Goal: Contribute content

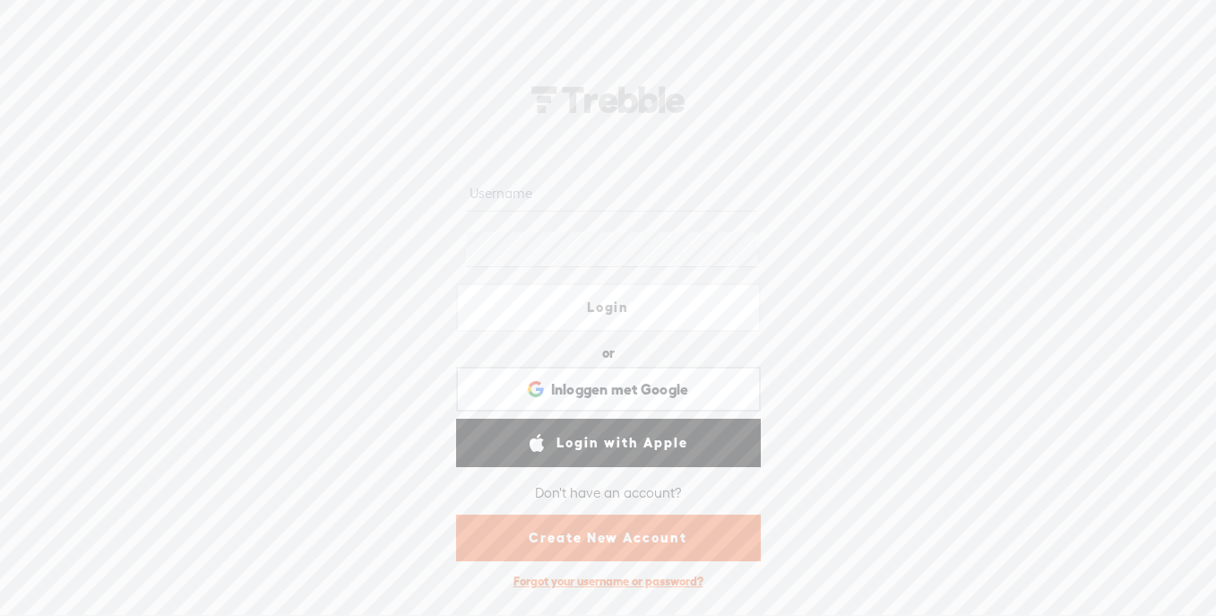
type input "[EMAIL_ADDRESS][DOMAIN_NAME]"
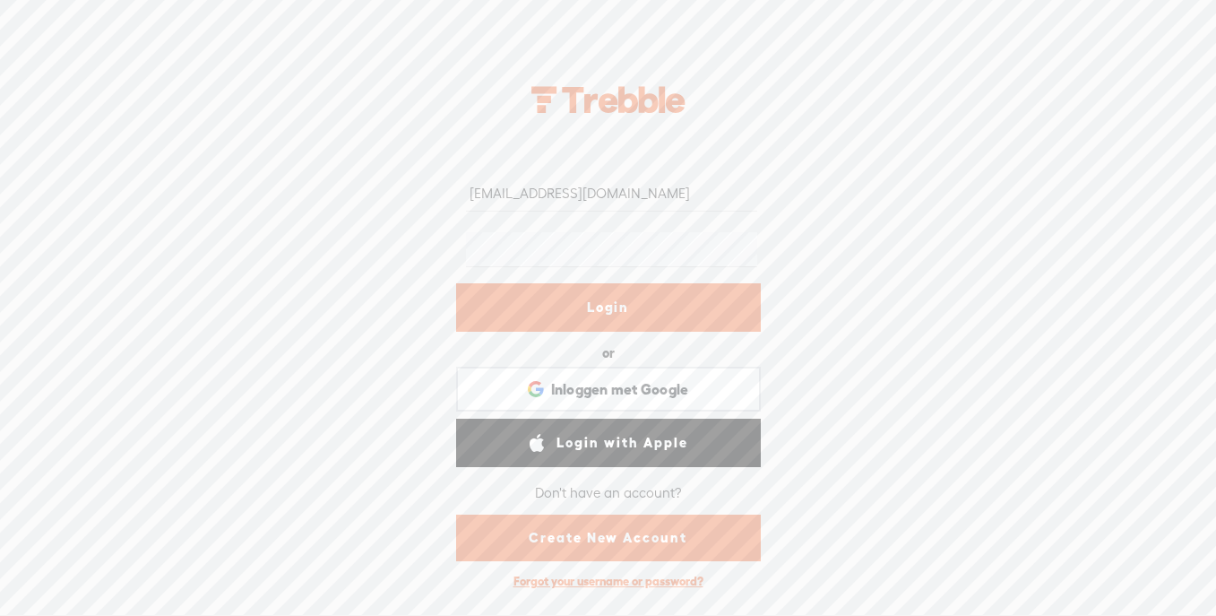
click at [642, 320] on link "Login" at bounding box center [608, 307] width 305 height 48
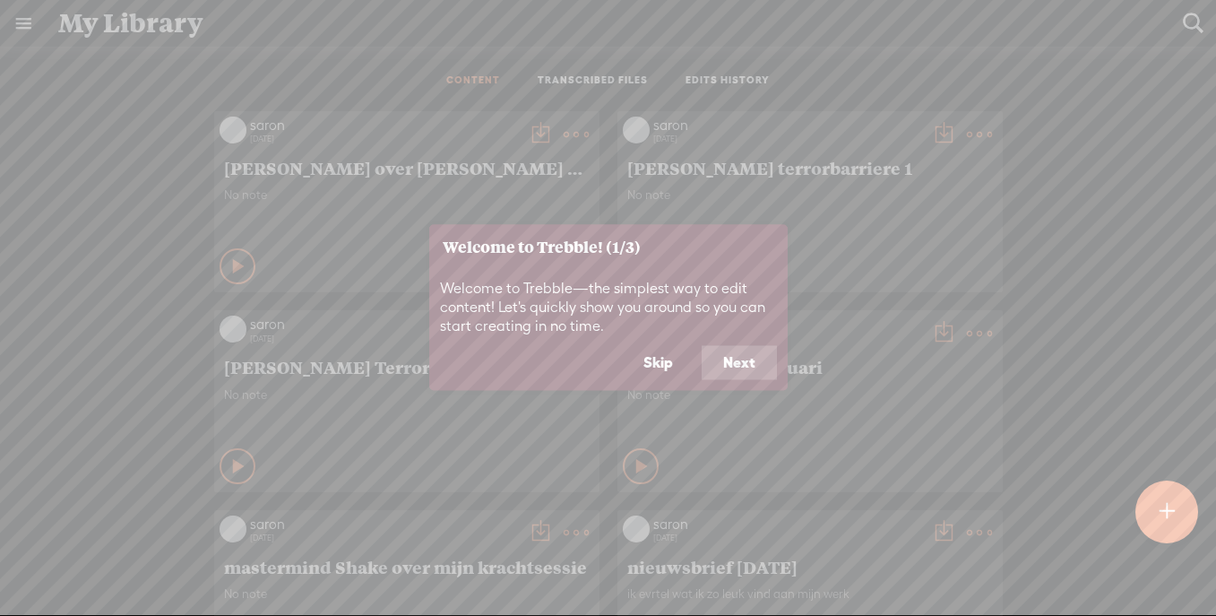
click at [666, 367] on button "Skip" at bounding box center [658, 363] width 73 height 34
click at [661, 362] on span "nieuwsbrief 6 februari" at bounding box center [810, 367] width 366 height 22
click at [741, 365] on span "nieuwsbrief 6 februari" at bounding box center [810, 367] width 366 height 22
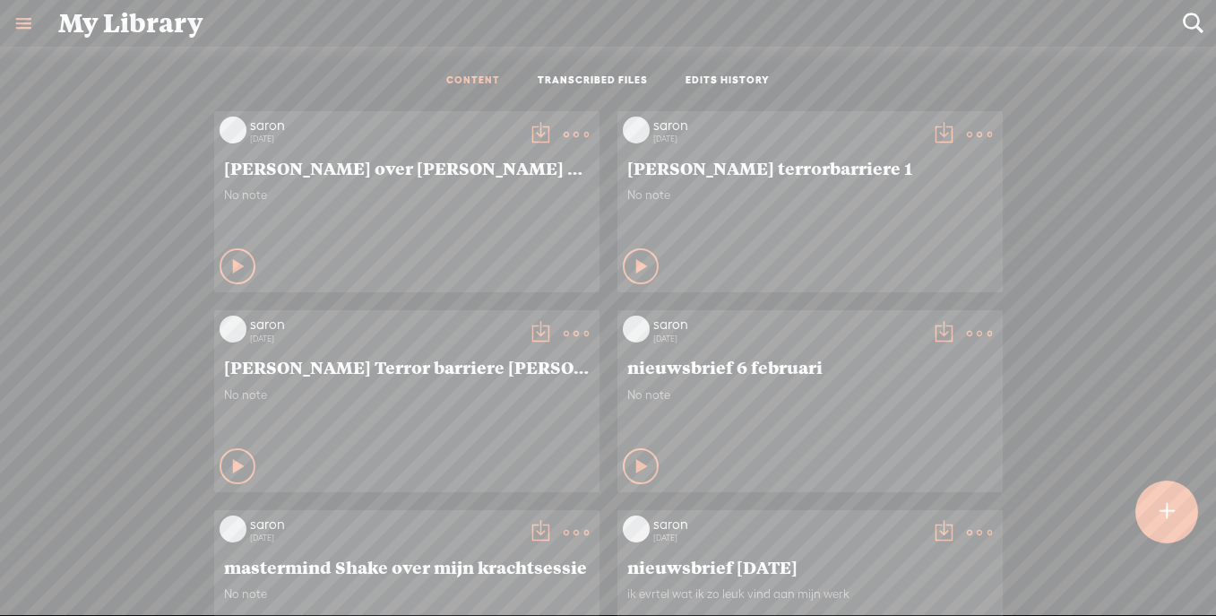
click at [1175, 513] on div at bounding box center [1167, 511] width 63 height 63
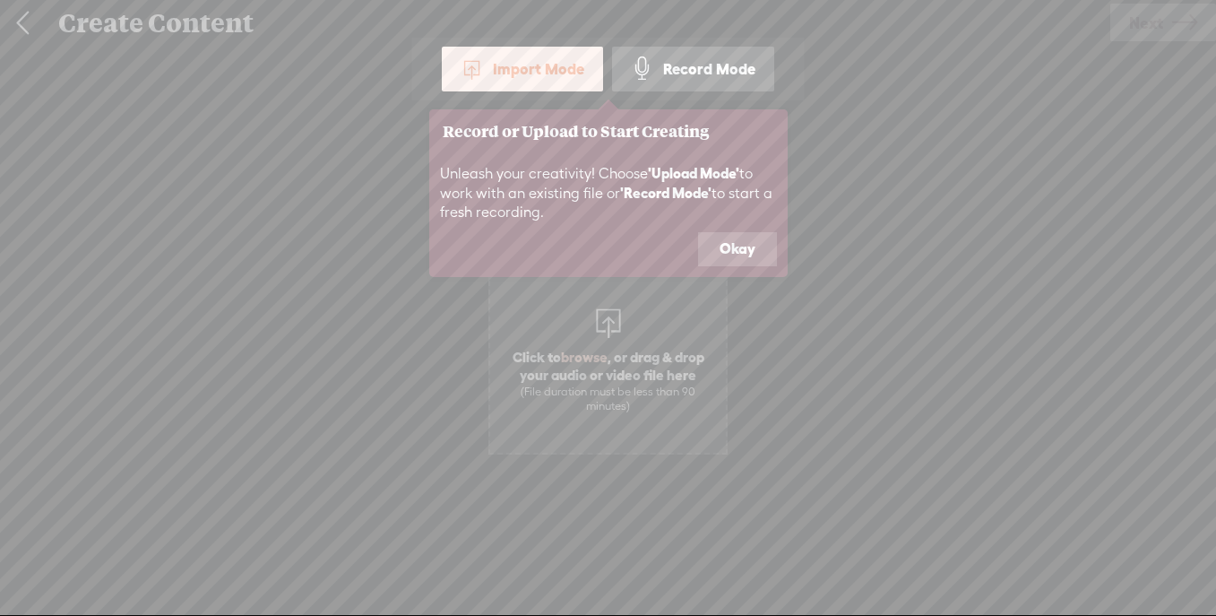
click at [548, 71] on div "Import Mode" at bounding box center [522, 69] width 161 height 45
click at [747, 243] on button "Okay" at bounding box center [737, 249] width 79 height 34
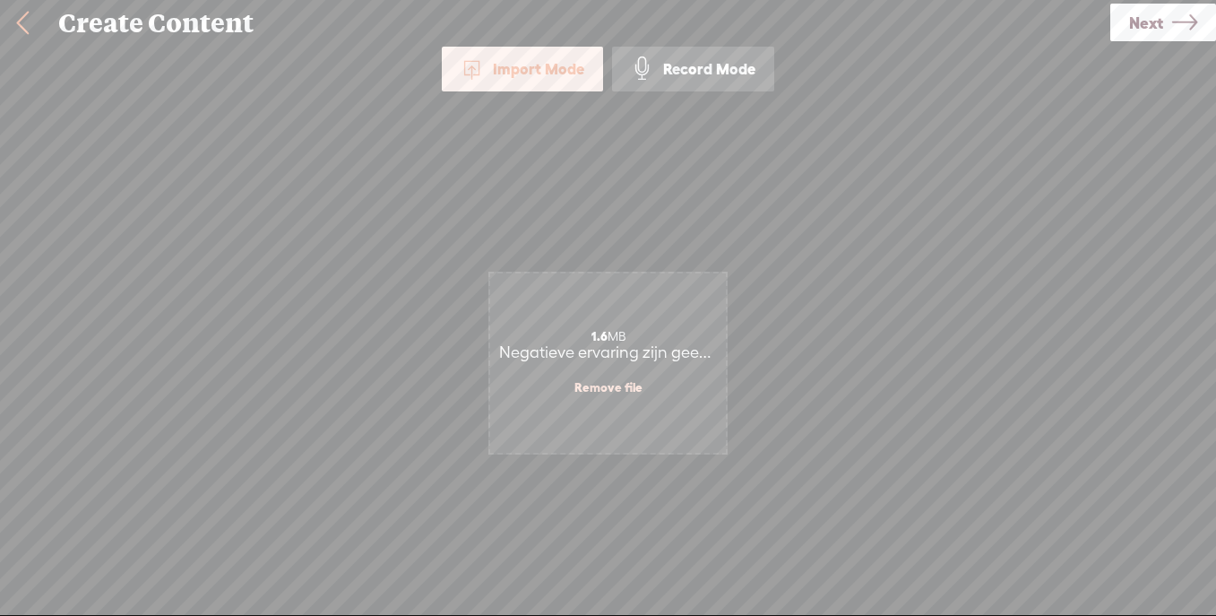
click at [1162, 19] on span "Next" at bounding box center [1146, 23] width 34 height 46
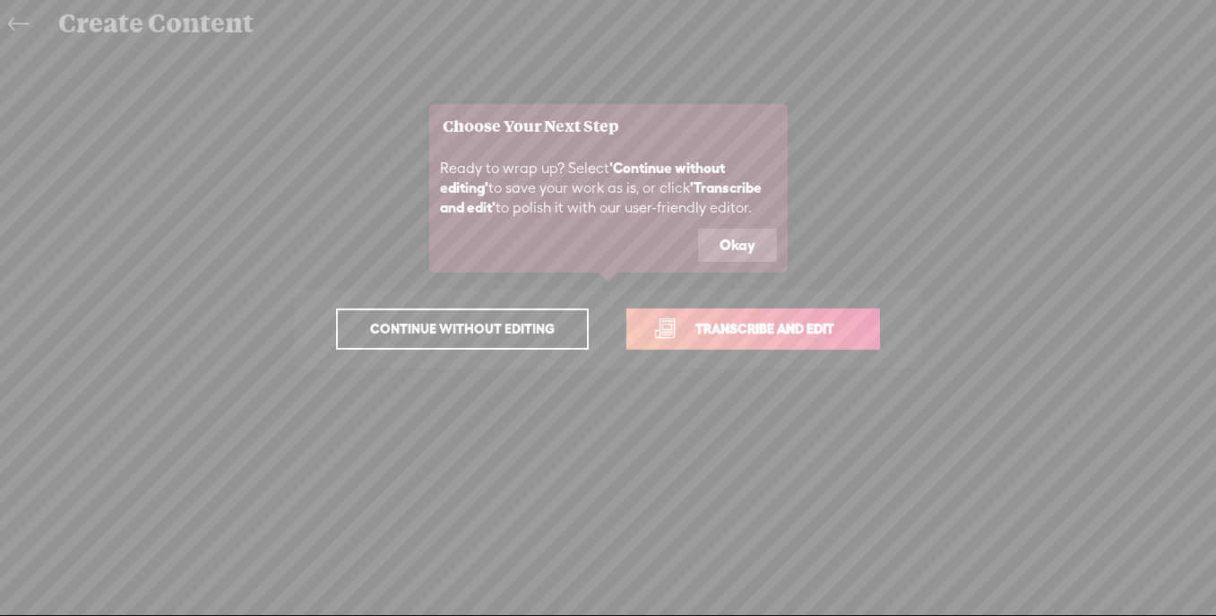
click at [746, 245] on button "Okay" at bounding box center [737, 246] width 79 height 34
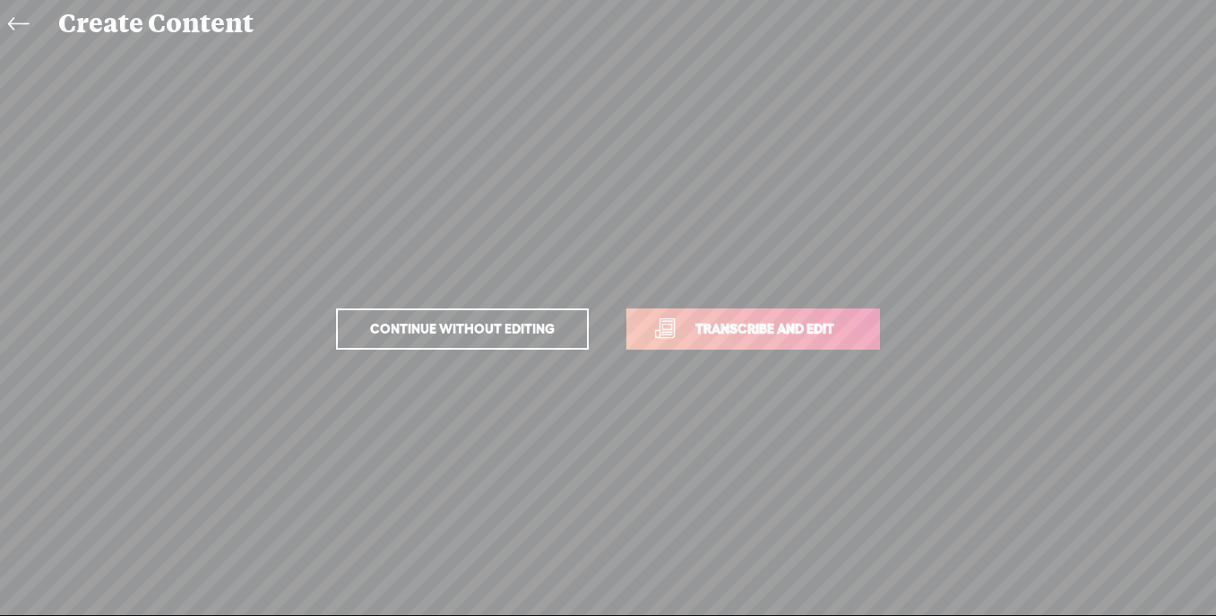
click at [778, 328] on span "Transcribe and edit" at bounding box center [765, 328] width 177 height 21
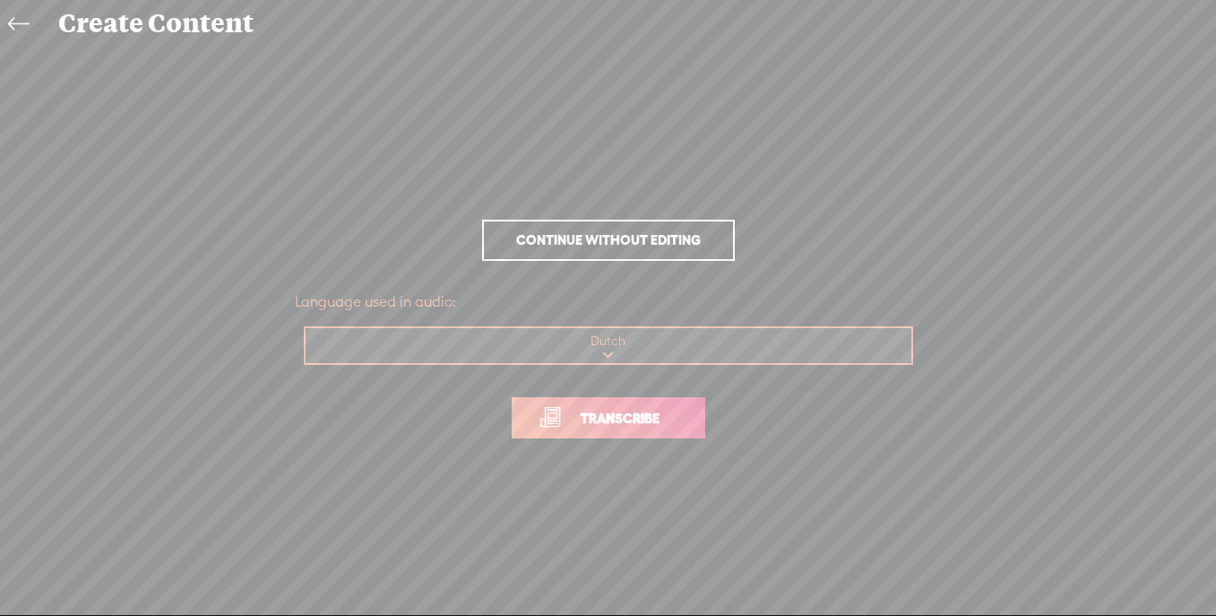
click at [645, 424] on span "Transcribe" at bounding box center [620, 418] width 117 height 21
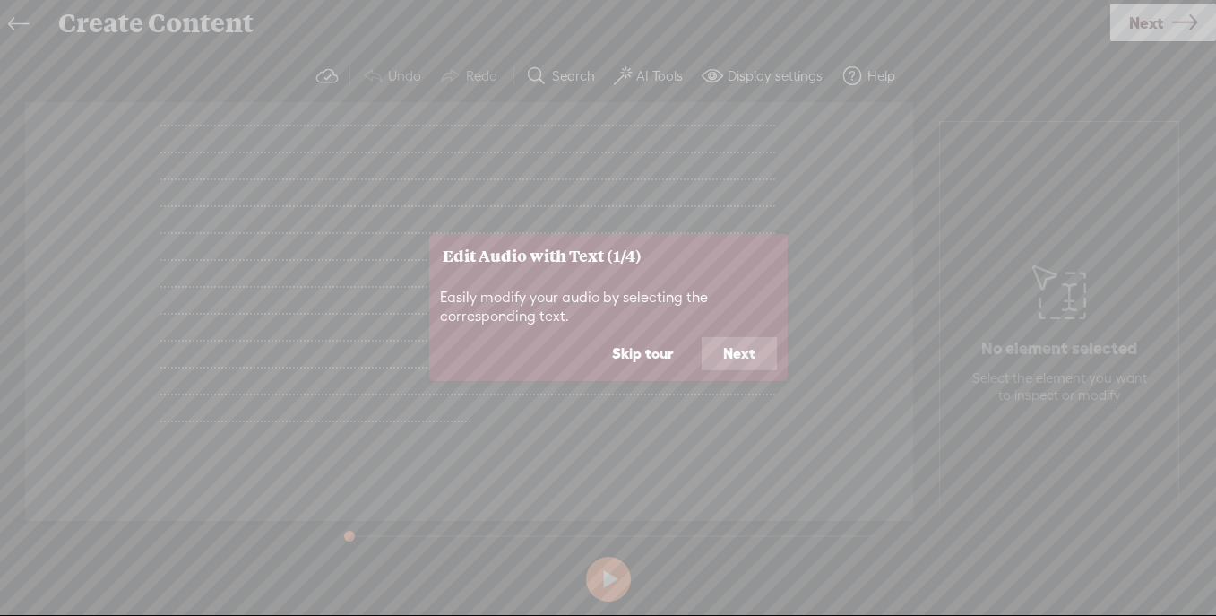
click at [738, 361] on button "Next" at bounding box center [739, 353] width 75 height 34
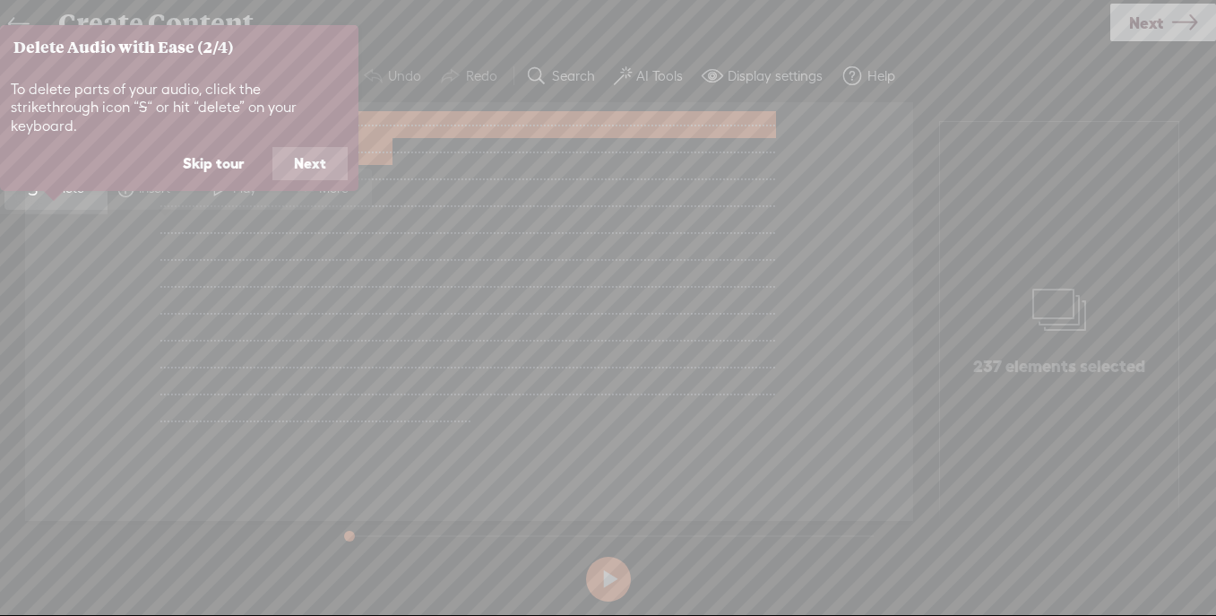
click at [321, 147] on button "Next" at bounding box center [309, 164] width 75 height 34
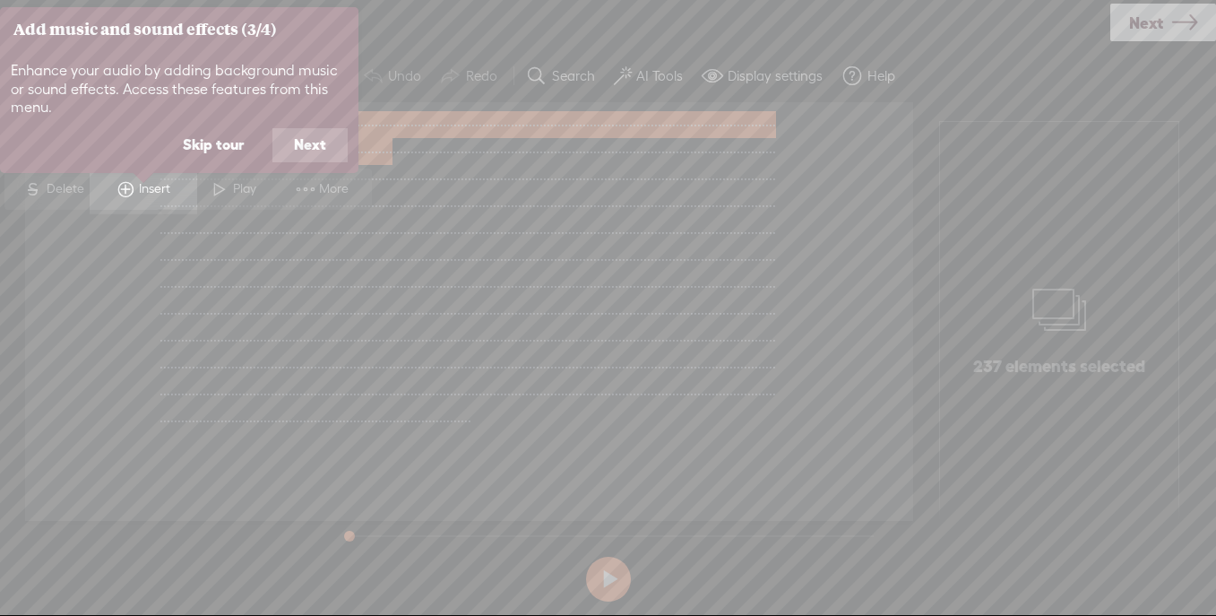
click at [323, 146] on button "Next" at bounding box center [309, 145] width 75 height 34
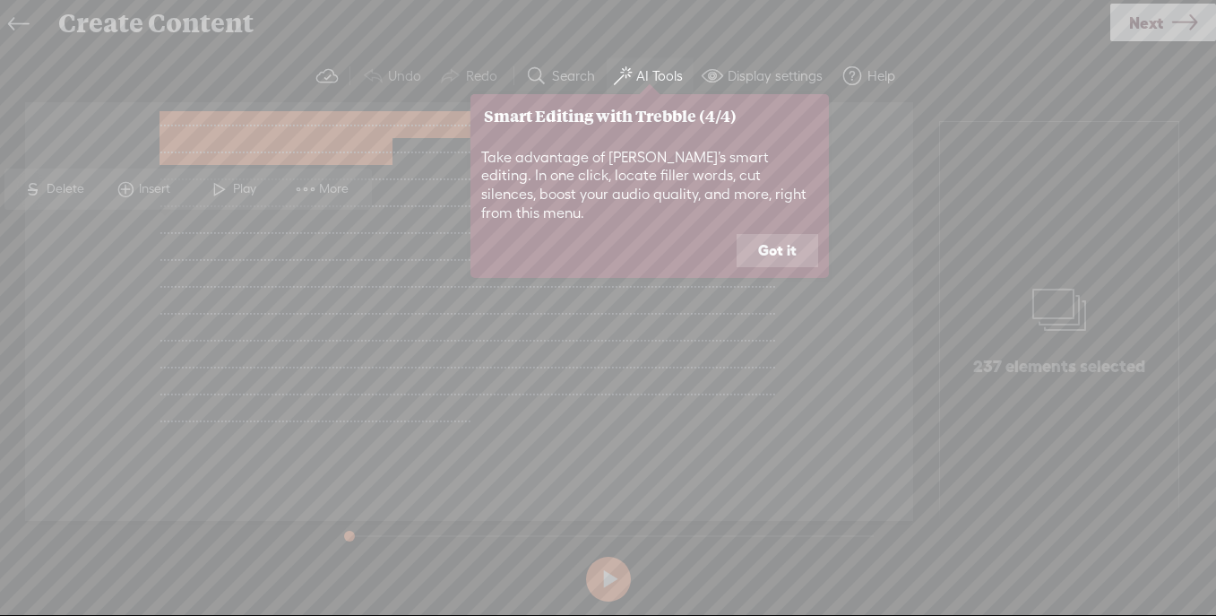
click at [791, 234] on button "Got it" at bounding box center [778, 251] width 82 height 34
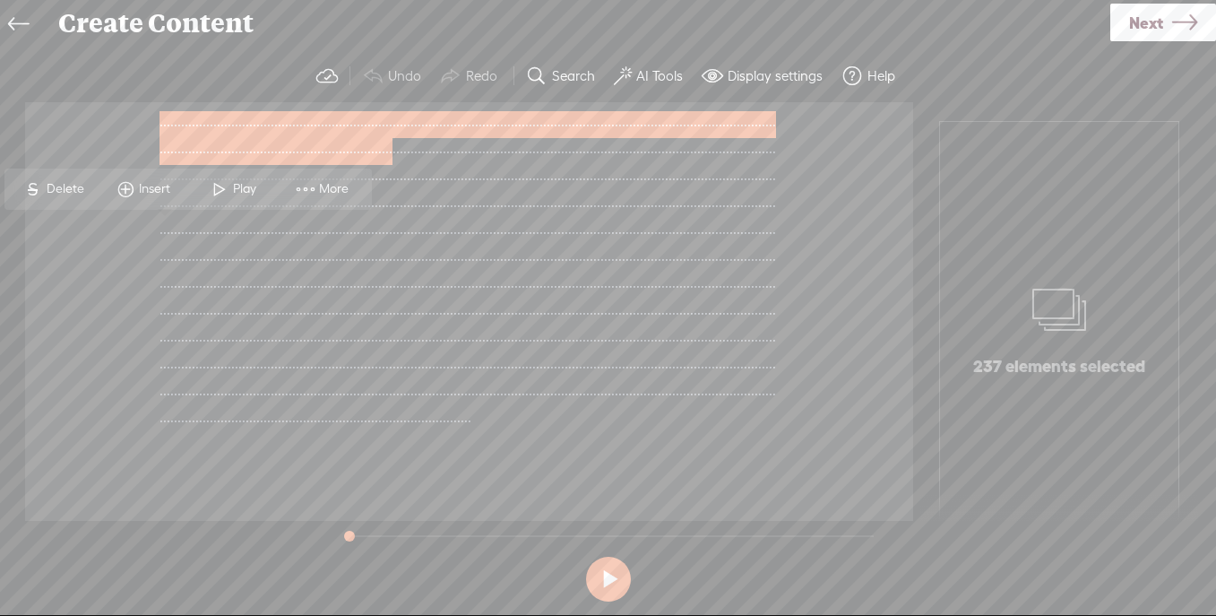
click at [830, 275] on div "Unknown · · · · · · · · · · · · · · · · · · · · · · · · · · · · · · · · · · · ·…" at bounding box center [469, 311] width 888 height 419
click at [239, 186] on span "Play" at bounding box center [247, 189] width 28 height 18
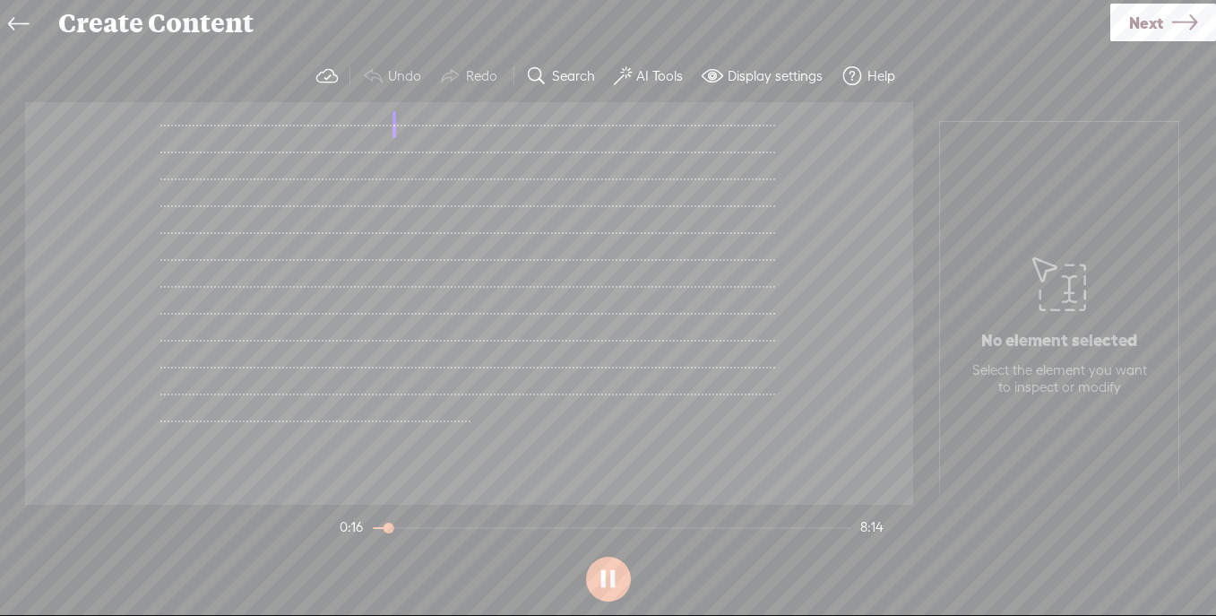
click at [609, 583] on button at bounding box center [608, 579] width 45 height 45
click at [886, 77] on label "Help" at bounding box center [882, 76] width 28 height 18
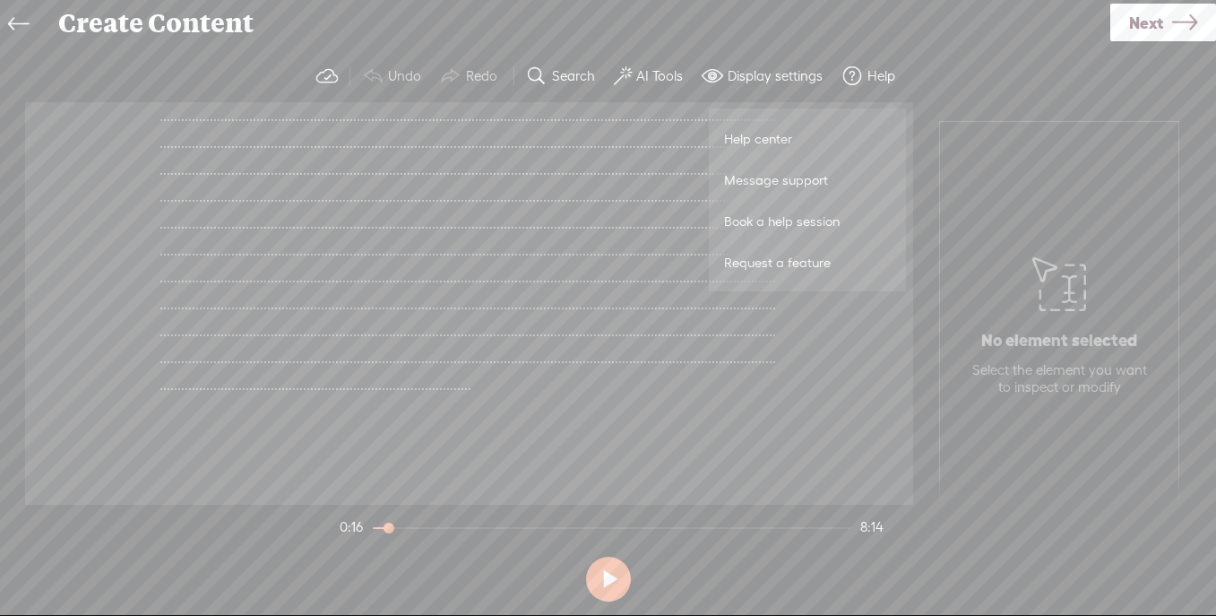
click at [886, 77] on label "Help" at bounding box center [882, 76] width 28 height 18
click at [18, 26] on icon at bounding box center [18, 24] width 21 height 40
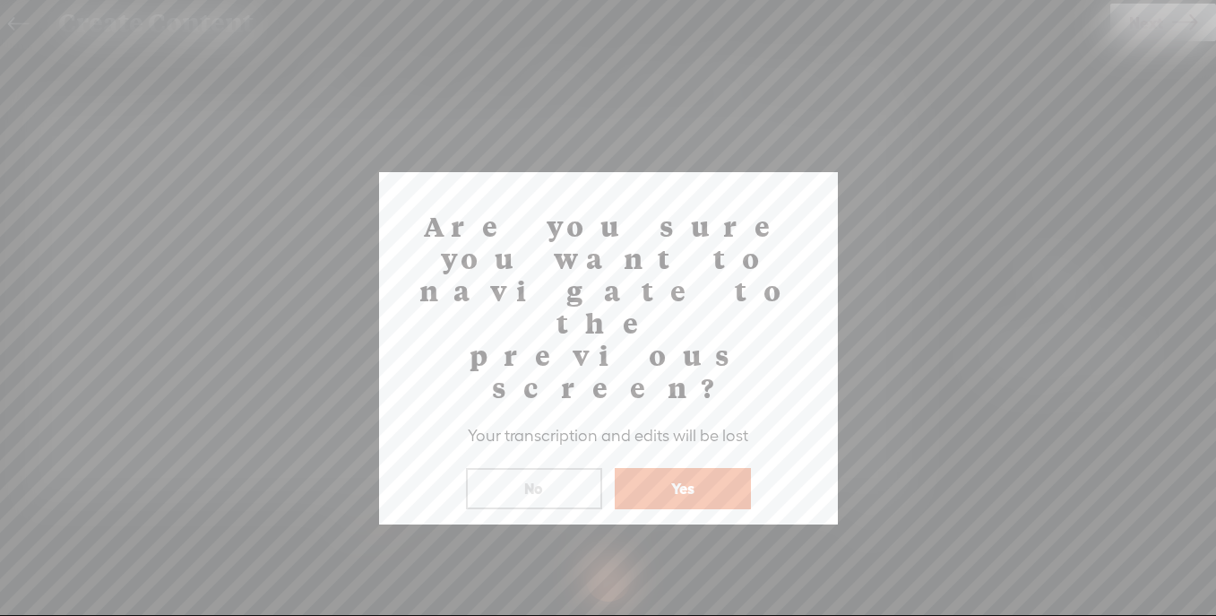
click at [573, 468] on button "No" at bounding box center [534, 488] width 136 height 41
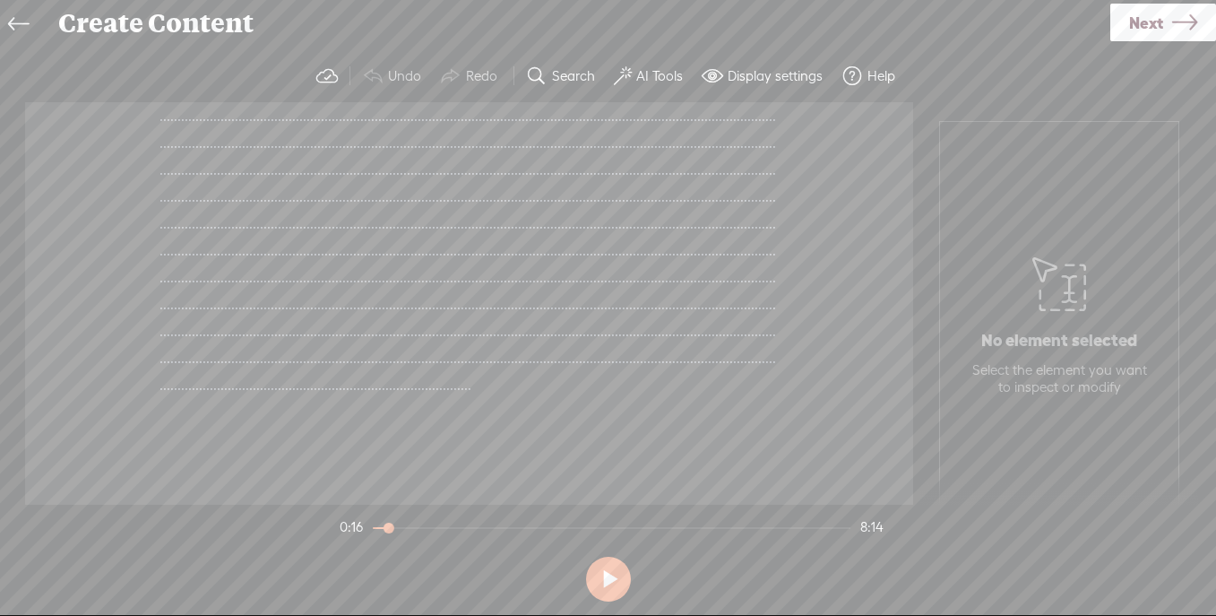
scroll to position [624, 0]
click at [1159, 25] on span "Next" at bounding box center [1146, 23] width 34 height 46
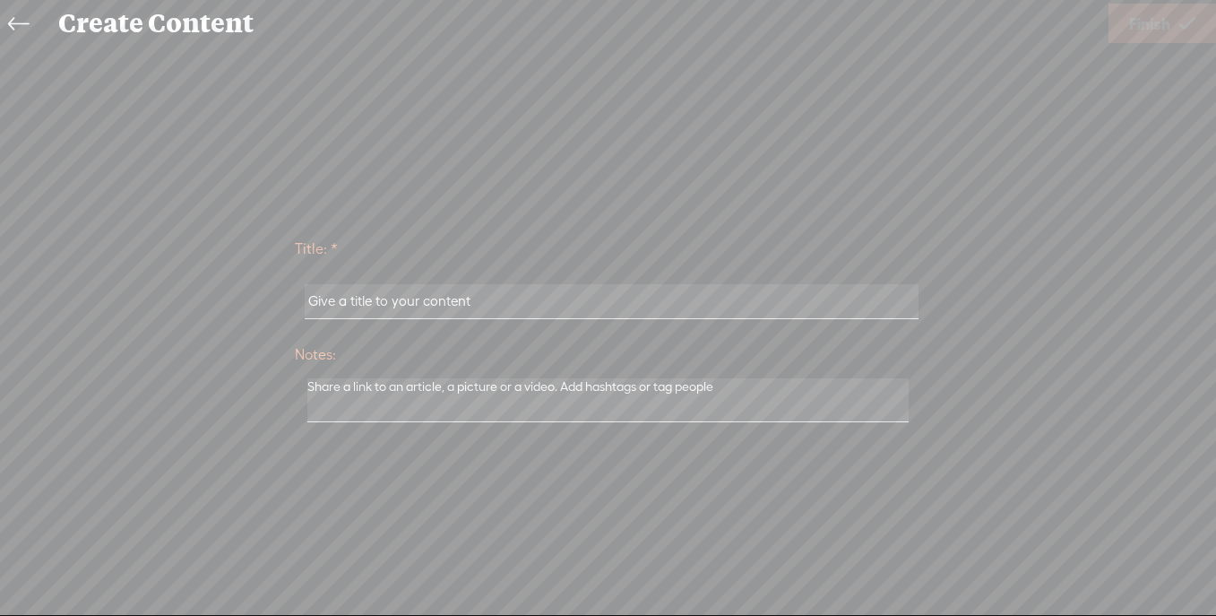
click at [21, 23] on icon at bounding box center [18, 24] width 21 height 40
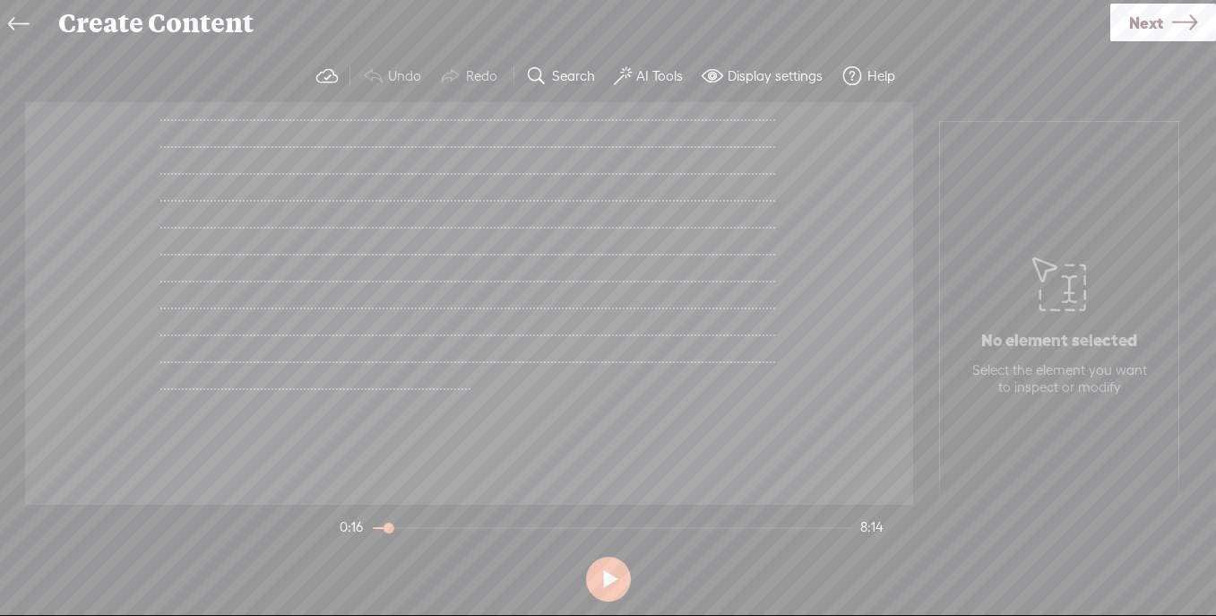
click at [21, 22] on icon at bounding box center [18, 24] width 21 height 40
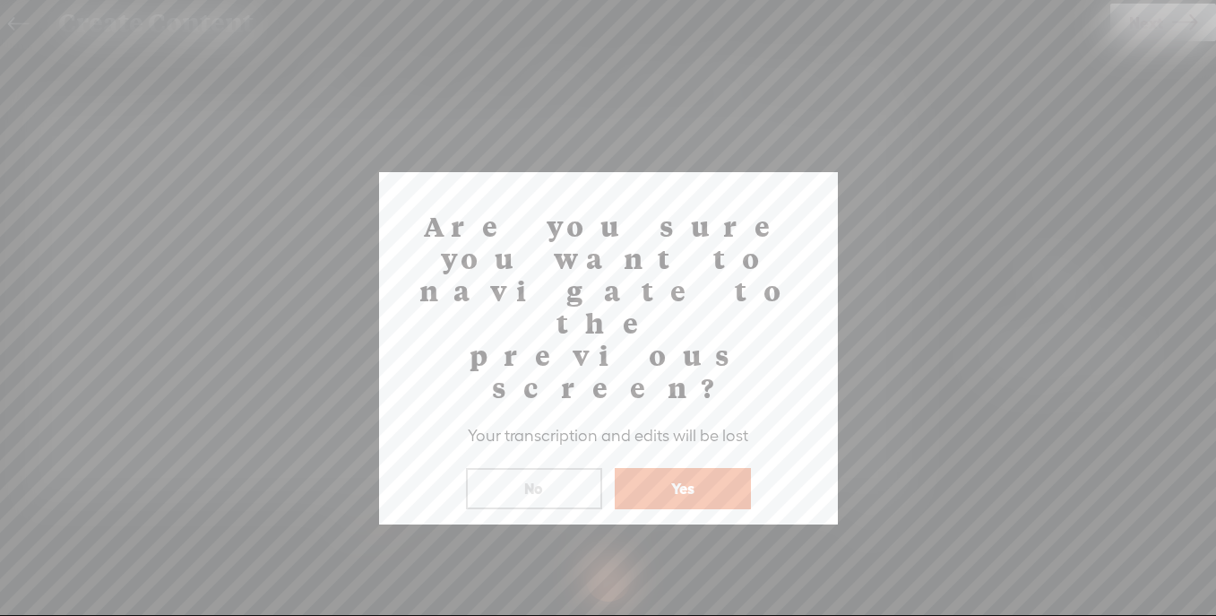
click at [671, 468] on button "Yes" at bounding box center [683, 488] width 136 height 41
